Goal: Navigation & Orientation: Find specific page/section

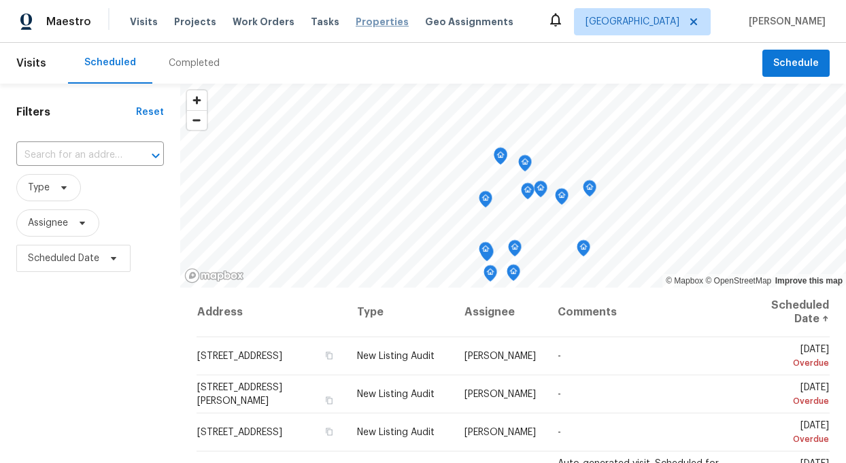
click at [357, 17] on span "Properties" at bounding box center [382, 22] width 53 height 14
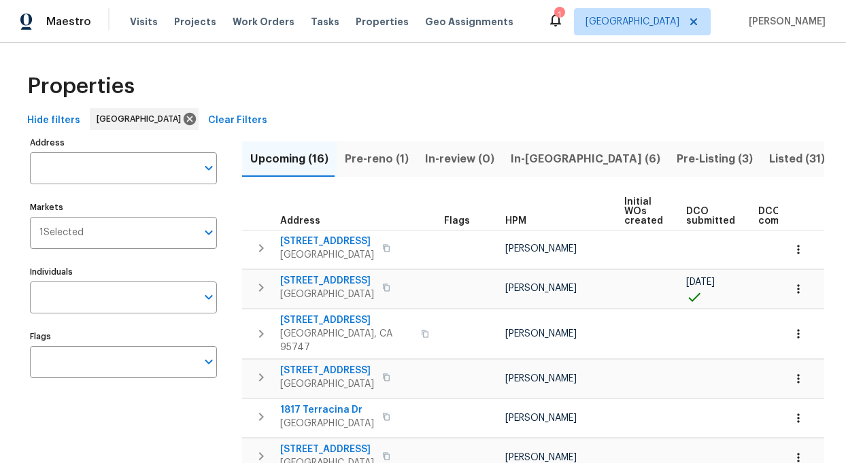
click at [676, 158] on span "Pre-Listing (3)" at bounding box center [714, 159] width 76 height 19
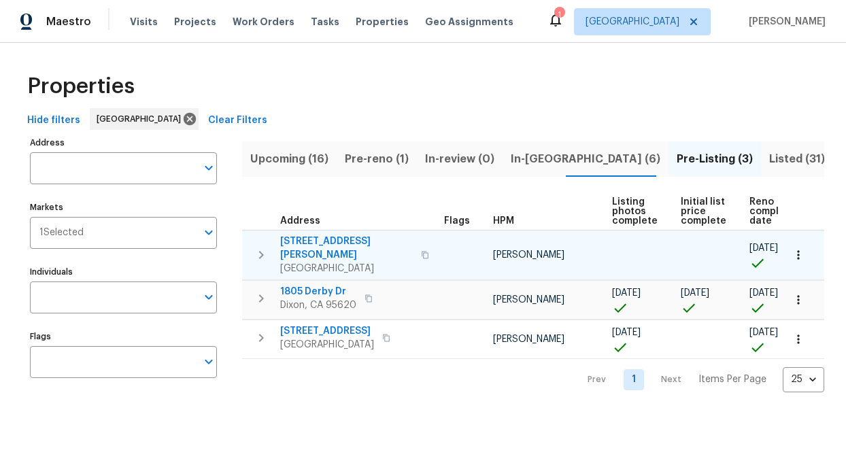
click at [304, 241] on span "400 Morrison Ave" at bounding box center [346, 248] width 133 height 27
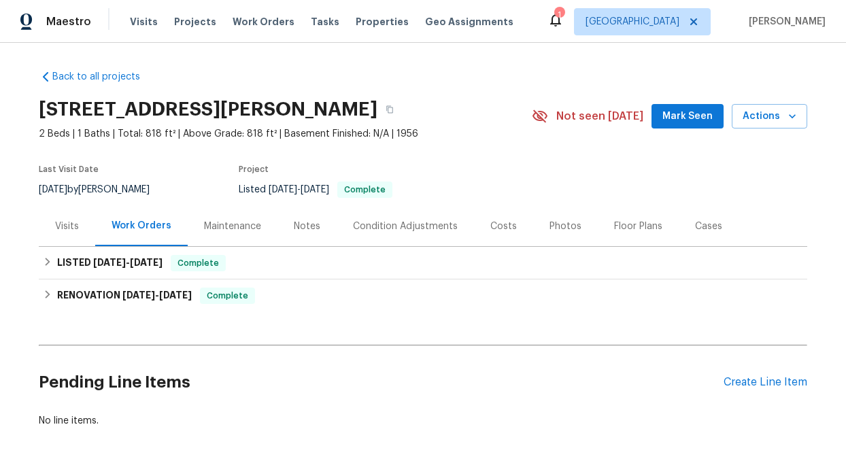
click at [552, 230] on div "Photos" at bounding box center [565, 227] width 32 height 14
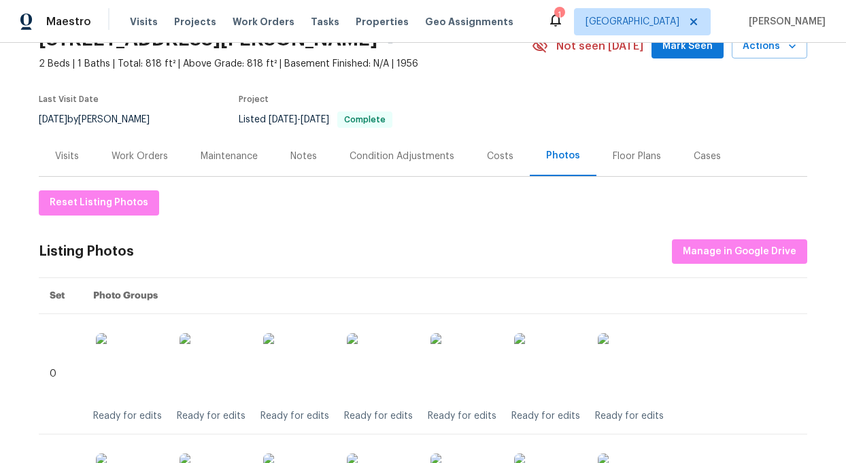
scroll to position [75, 0]
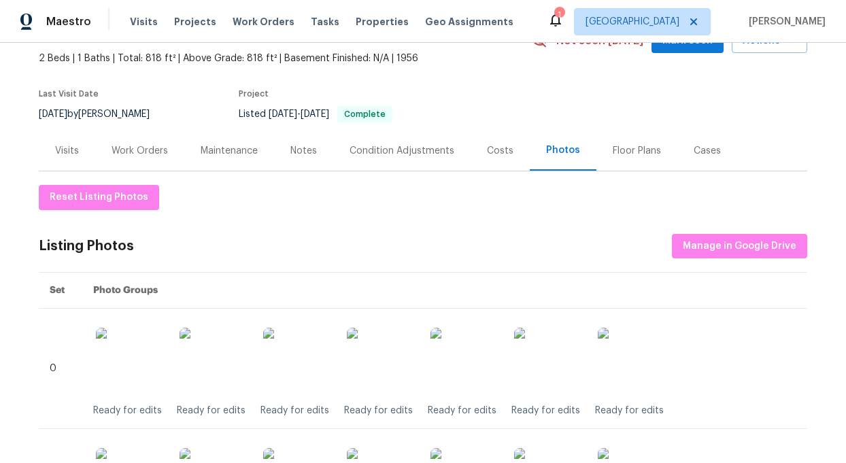
click at [144, 149] on div "Work Orders" at bounding box center [140, 151] width 56 height 14
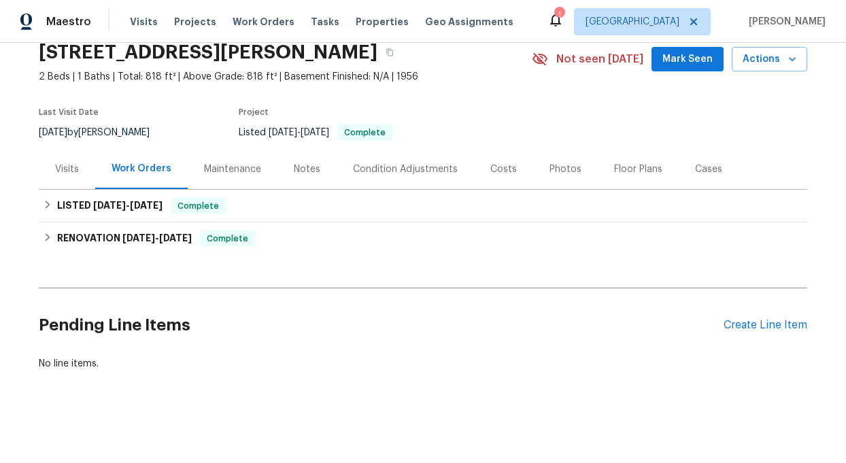
scroll to position [57, 0]
